Goal: Information Seeking & Learning: Check status

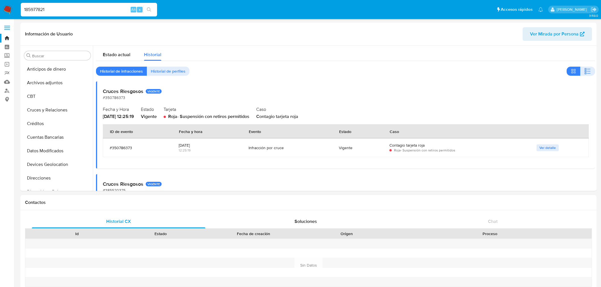
select select "10"
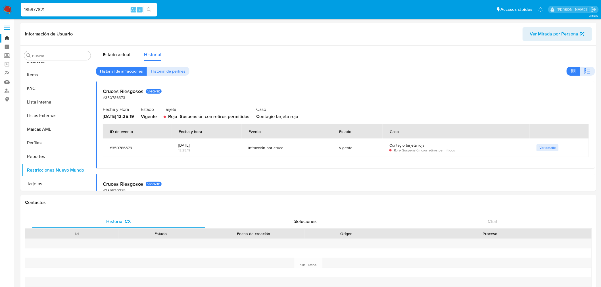
type input "185977821"
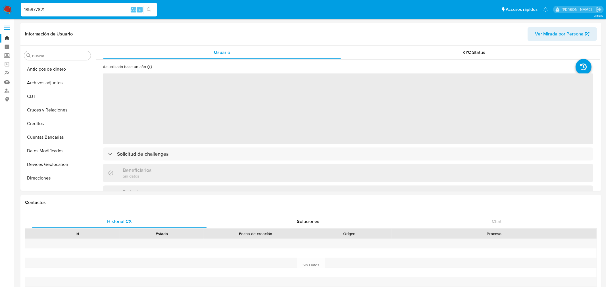
select select "10"
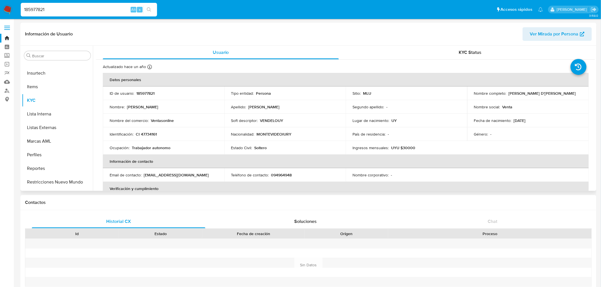
scroll to position [253, 0]
click at [68, 168] on button "Restricciones Nuevo Mundo" at bounding box center [55, 171] width 66 height 14
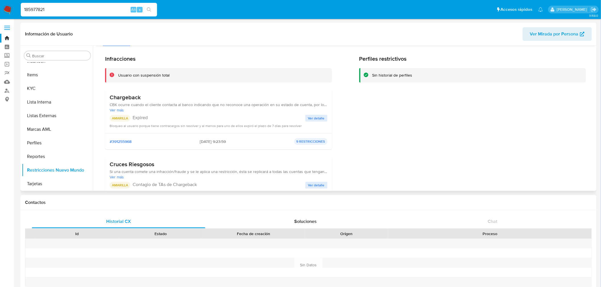
scroll to position [0, 0]
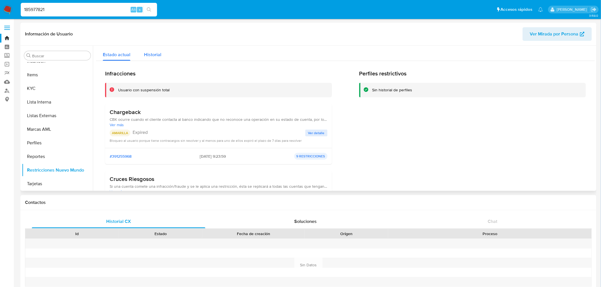
click at [155, 58] on div "Historial" at bounding box center [152, 53] width 17 height 15
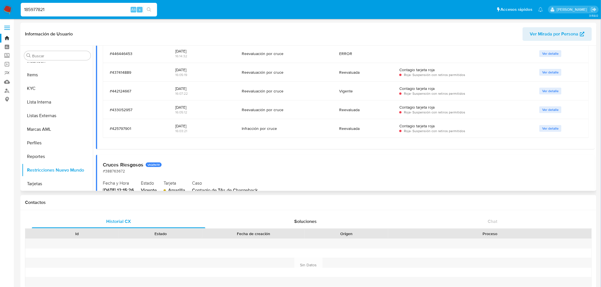
scroll to position [640, 0]
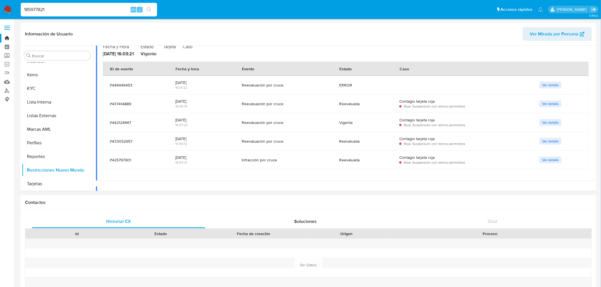
click at [51, 7] on input "185977821" at bounding box center [89, 9] width 136 height 7
paste input "972557229"
type input "1972557229"
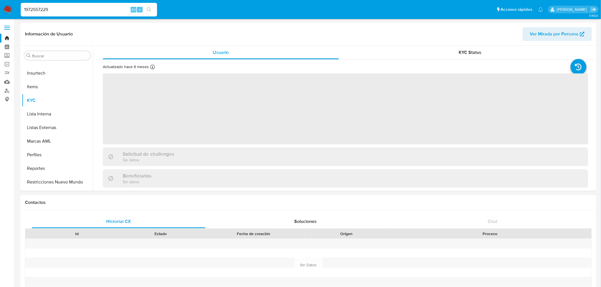
scroll to position [253, 0]
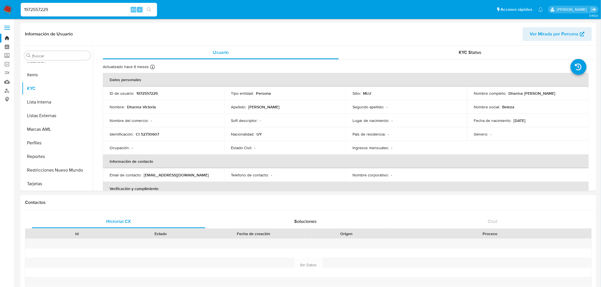
select select "10"
click at [41, 169] on button "Restricciones Nuevo Mundo" at bounding box center [55, 171] width 66 height 14
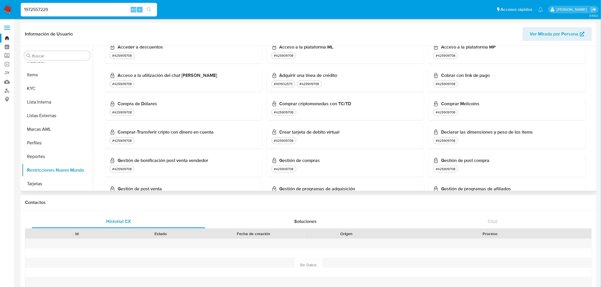
scroll to position [0, 0]
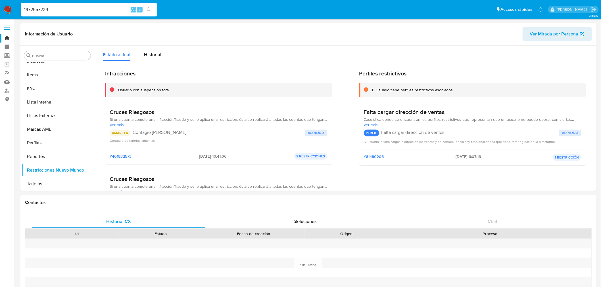
click at [61, 7] on input "1972557229" at bounding box center [89, 9] width 136 height 7
paste input "2210533301"
type input "2210533301"
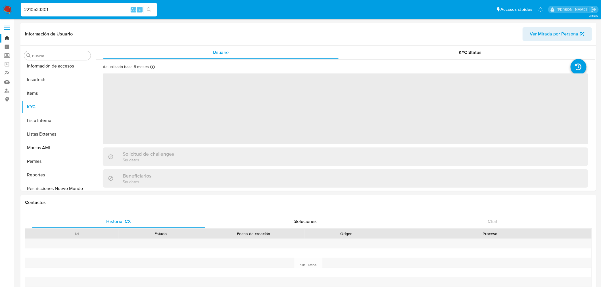
scroll to position [253, 0]
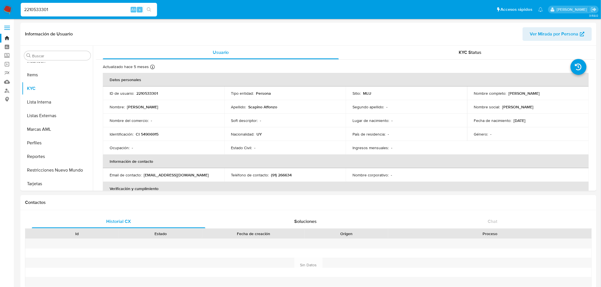
select select "10"
click at [62, 175] on button "Restricciones Nuevo Mundo" at bounding box center [55, 171] width 66 height 14
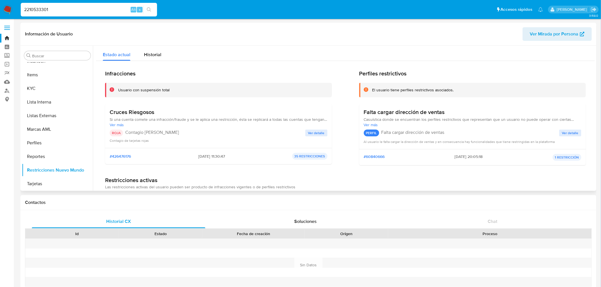
drag, startPoint x: 231, startPoint y: 155, endPoint x: 171, endPoint y: 155, distance: 60.2
click at [171, 155] on div "#426476176 [DATE] 11:30:47 35 RESTRICCIONES" at bounding box center [219, 156] width 218 height 7
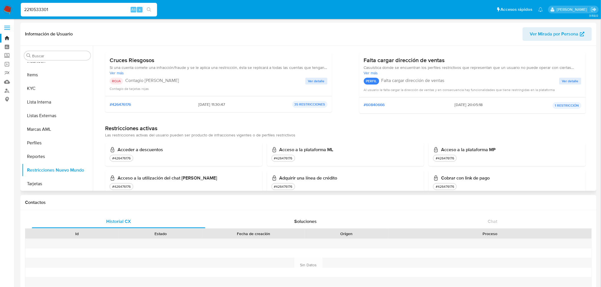
scroll to position [0, 0]
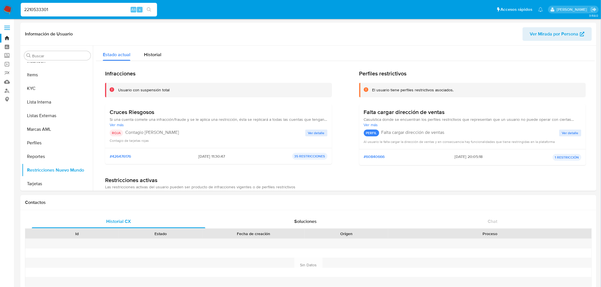
click at [5, 13] on img at bounding box center [8, 10] width 10 height 10
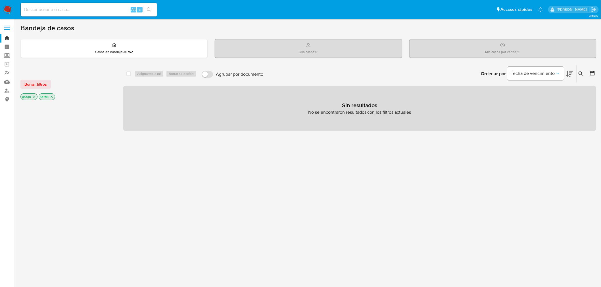
click at [35, 98] on p "gnegri" at bounding box center [29, 97] width 16 height 6
click at [33, 98] on p "gnegri" at bounding box center [29, 97] width 16 height 6
click at [33, 97] on icon "close-filter" at bounding box center [33, 96] width 3 height 3
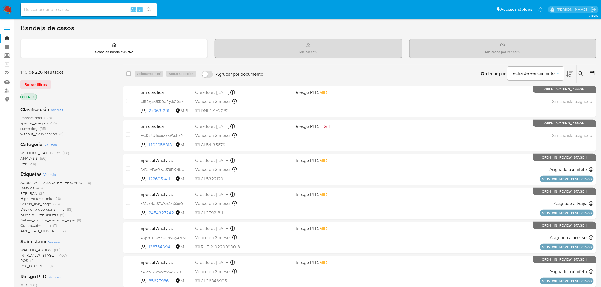
click at [593, 73] on icon at bounding box center [592, 73] width 6 height 6
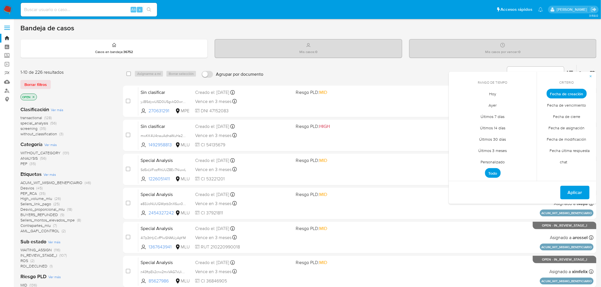
click at [499, 162] on span "Personalizado" at bounding box center [493, 162] width 36 height 12
click at [503, 101] on span "septiembre 2025" at bounding box center [489, 104] width 35 height 6
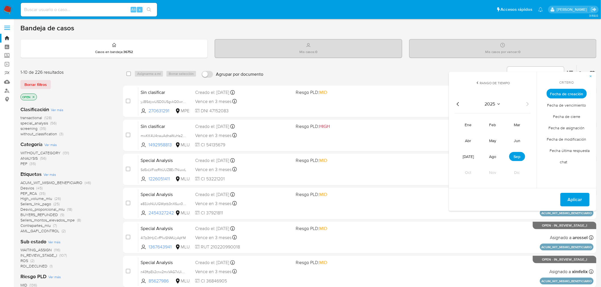
click at [489, 104] on span "2025" at bounding box center [490, 104] width 11 height 6
click at [496, 101] on span "septiembre 2025" at bounding box center [489, 104] width 35 height 6
click at [460, 104] on icon "Año anterior" at bounding box center [457, 104] width 7 height 7
click at [469, 146] on tr "ene feb mar abr may jun jul ago sep oct nov dic" at bounding box center [492, 148] width 65 height 57
click at [469, 140] on span "abr" at bounding box center [468, 141] width 6 height 6
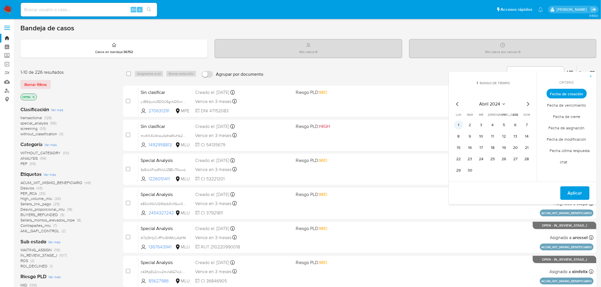
click at [459, 125] on button "1" at bounding box center [458, 125] width 9 height 9
click at [503, 104] on icon "Seleccionar mes y año" at bounding box center [503, 103] width 3 height 1
click at [527, 103] on icon "Año siguiente" at bounding box center [527, 104] width 2 height 4
click at [487, 157] on button "ago" at bounding box center [493, 156] width 16 height 9
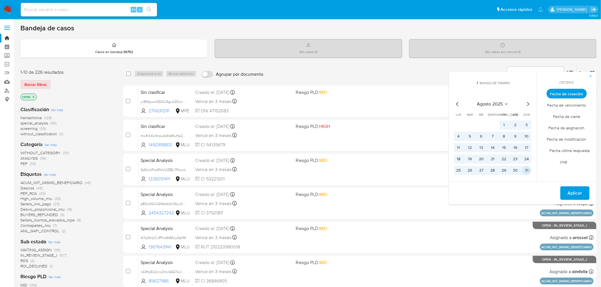
click at [526, 169] on button "31" at bounding box center [526, 170] width 9 height 9
click at [571, 194] on span "Aplicar" at bounding box center [574, 193] width 14 height 12
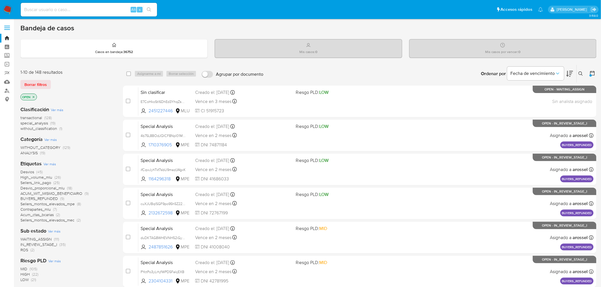
click at [34, 97] on icon "close-filter" at bounding box center [33, 96] width 3 height 3
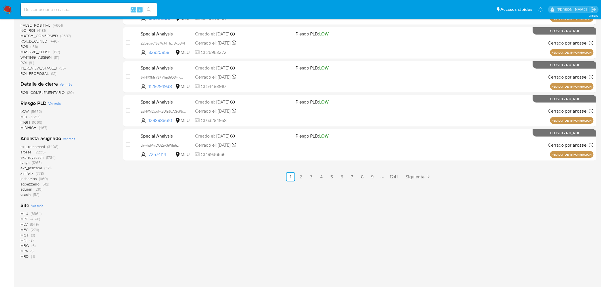
scroll to position [284, 0]
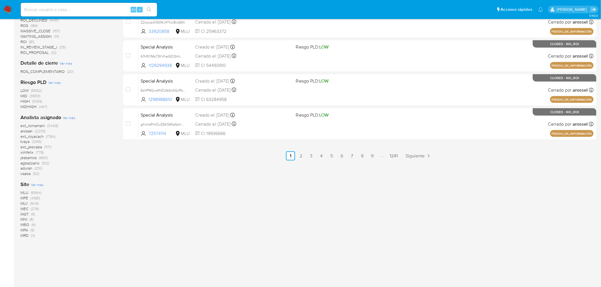
click at [24, 191] on span "MLU" at bounding box center [24, 193] width 8 height 6
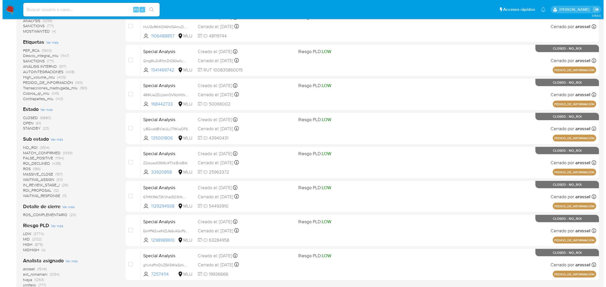
scroll to position [132, 0]
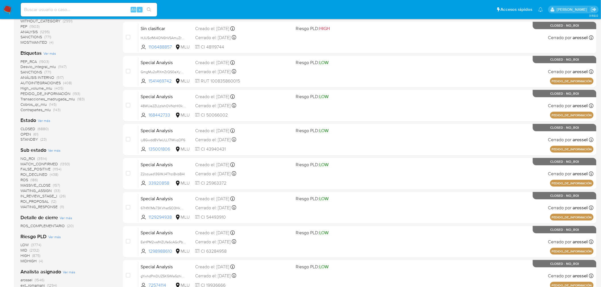
click at [50, 53] on span "Ver más" at bounding box center [49, 53] width 12 height 5
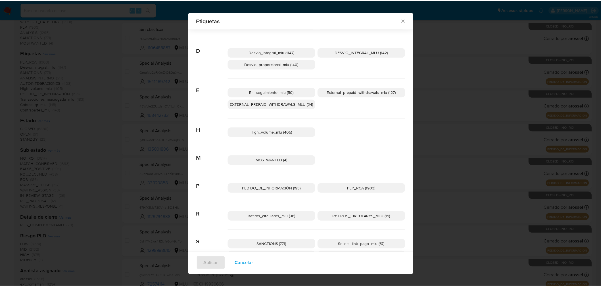
scroll to position [185, 0]
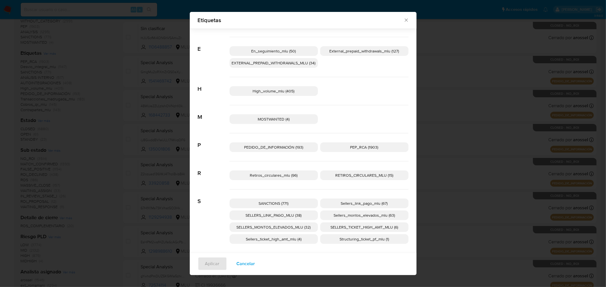
click at [407, 20] on div "Etiquetas" at bounding box center [303, 20] width 227 height 17
click at [405, 20] on icon "Cerrar" at bounding box center [406, 20] width 6 height 6
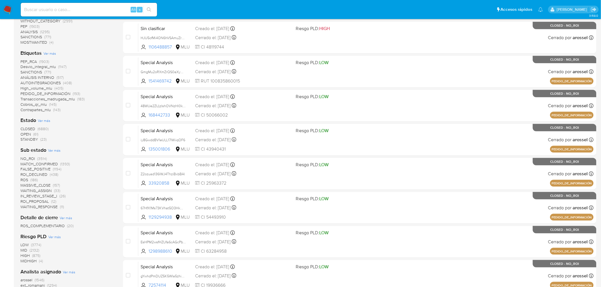
click at [6, 7] on img at bounding box center [8, 10] width 10 height 10
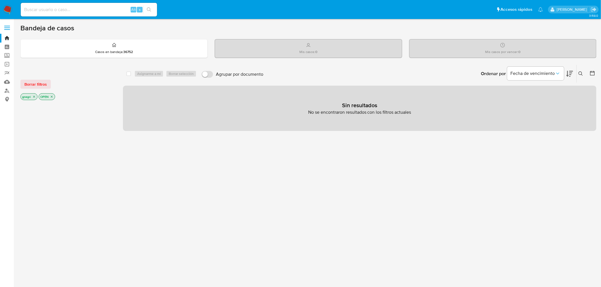
click at [61, 7] on input at bounding box center [89, 9] width 136 height 7
paste input "182476953"
type input "182476953"
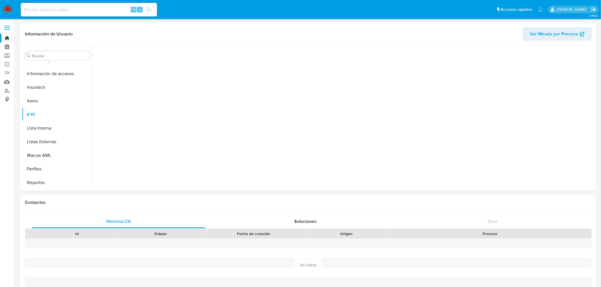
scroll to position [253, 0]
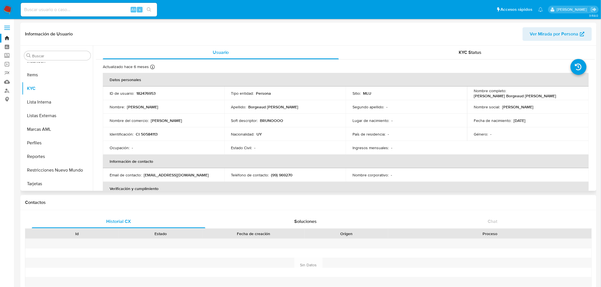
select select "10"
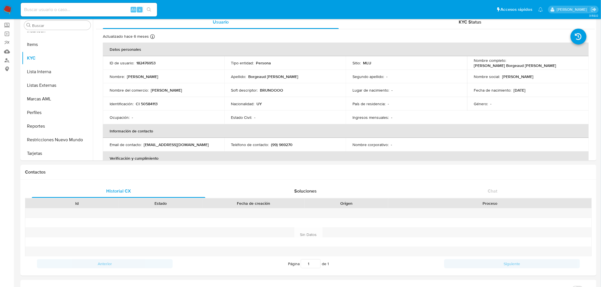
scroll to position [0, 0]
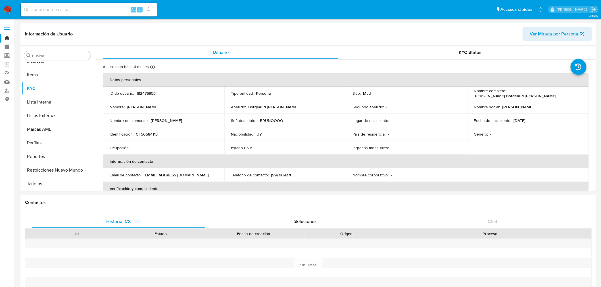
click at [55, 8] on input at bounding box center [89, 9] width 136 height 7
paste input "1731405758"
type input "1731405758"
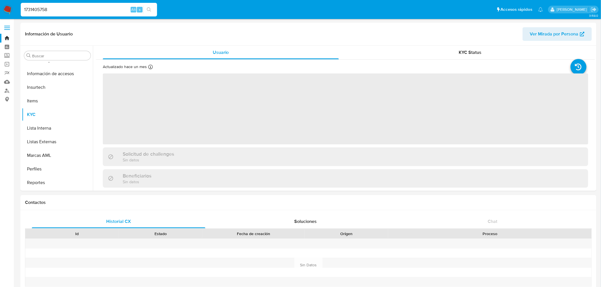
scroll to position [253, 0]
select select "10"
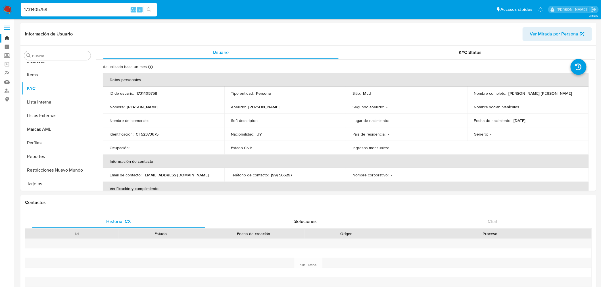
click at [41, 12] on input "1731405758" at bounding box center [89, 9] width 136 height 7
paste input "828894382"
type input "828894382"
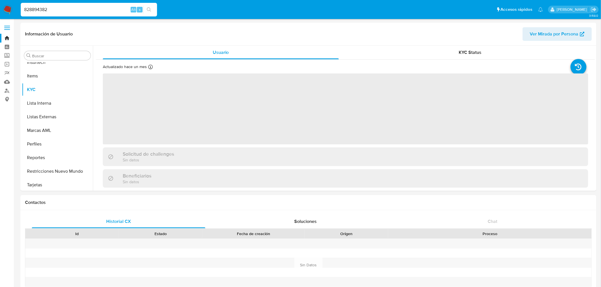
scroll to position [253, 0]
select select "10"
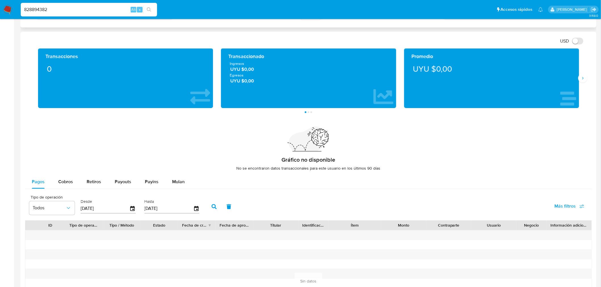
scroll to position [194, 0]
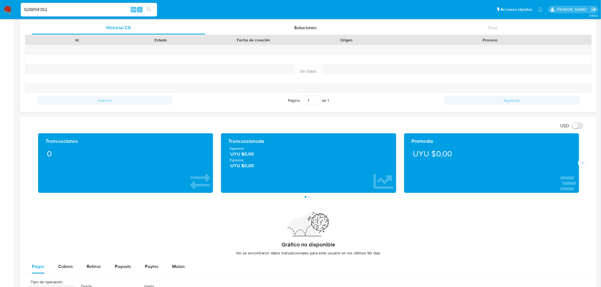
click at [49, 7] on input "828894382" at bounding box center [89, 9] width 136 height 7
paste input "1087538200"
type input "1087538200"
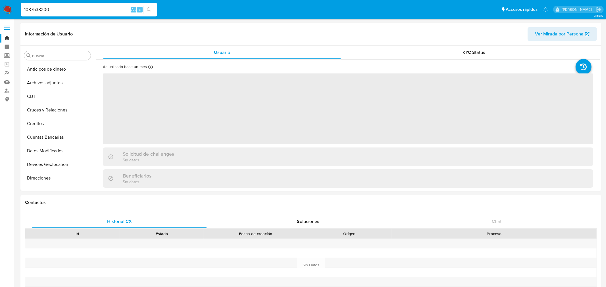
select select "10"
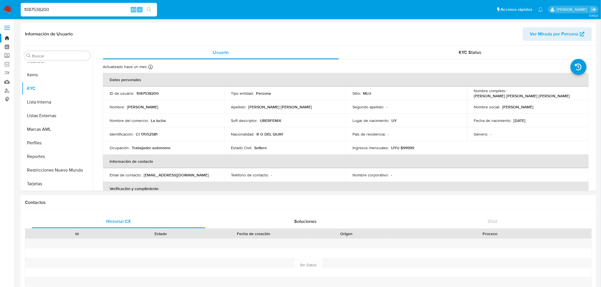
click at [54, 10] on input "1087538200" at bounding box center [89, 9] width 136 height 7
paste input "13926607"
type input "113926607"
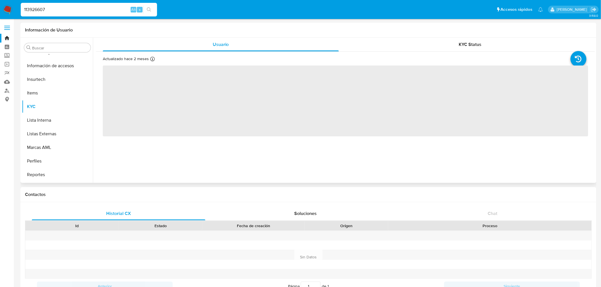
scroll to position [253, 0]
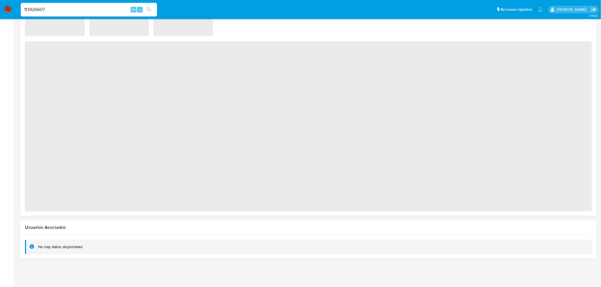
select select "10"
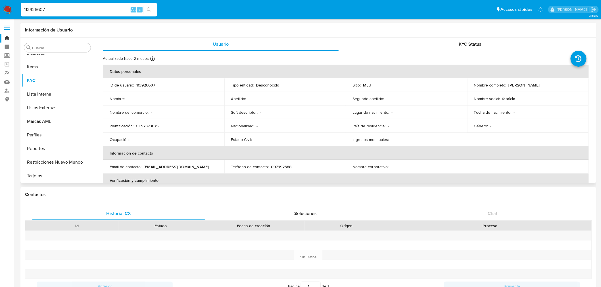
scroll to position [0, 0]
click at [56, 159] on button "Restricciones Nuevo Mundo" at bounding box center [55, 163] width 66 height 14
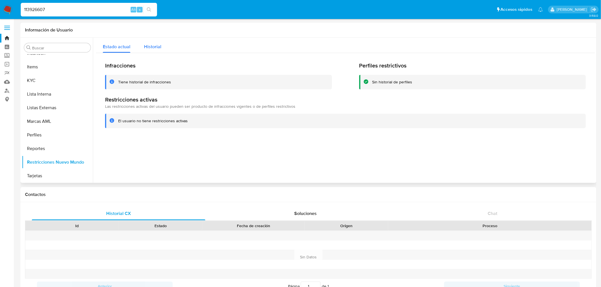
click at [147, 44] on span "Historial" at bounding box center [152, 46] width 17 height 7
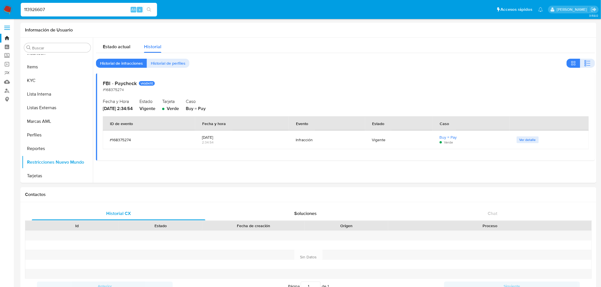
click at [62, 11] on input "113926607" at bounding box center [89, 9] width 136 height 7
click at [66, 6] on input "113926607" at bounding box center [89, 9] width 136 height 7
paste input "327296821"
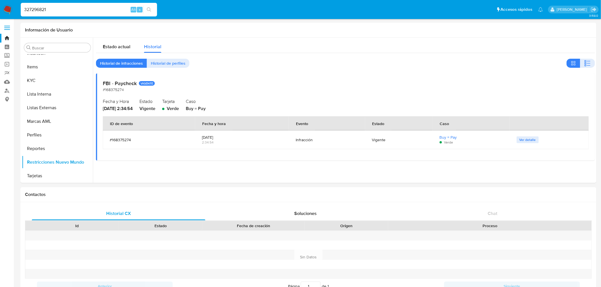
type input "327296821"
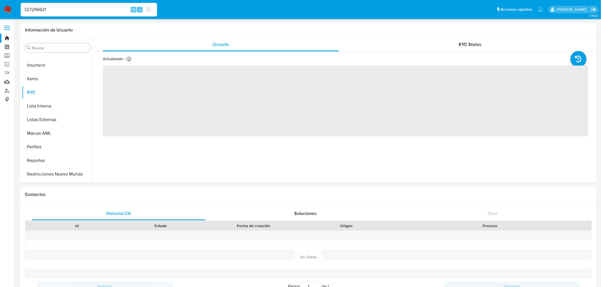
scroll to position [253, 0]
select select "10"
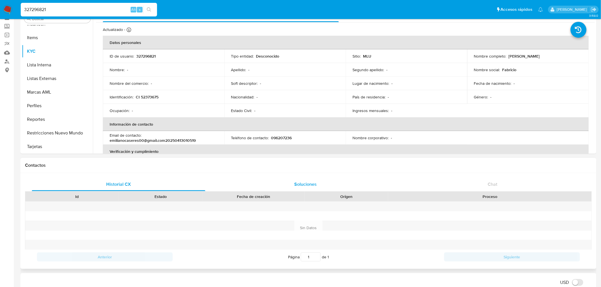
scroll to position [0, 0]
